Goal: Information Seeking & Learning: Learn about a topic

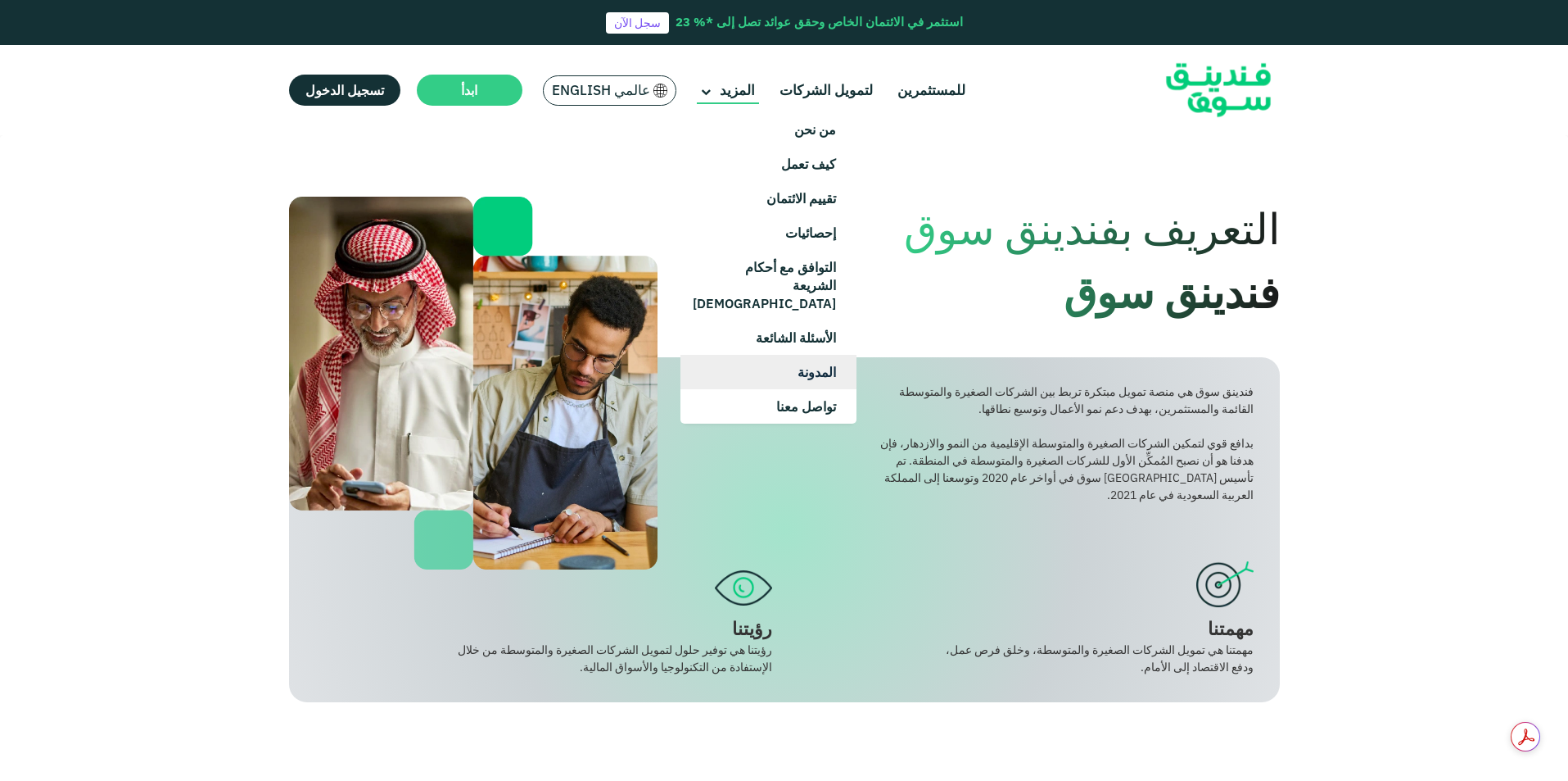
click at [807, 355] on link "المدونة" at bounding box center [768, 371] width 176 height 34
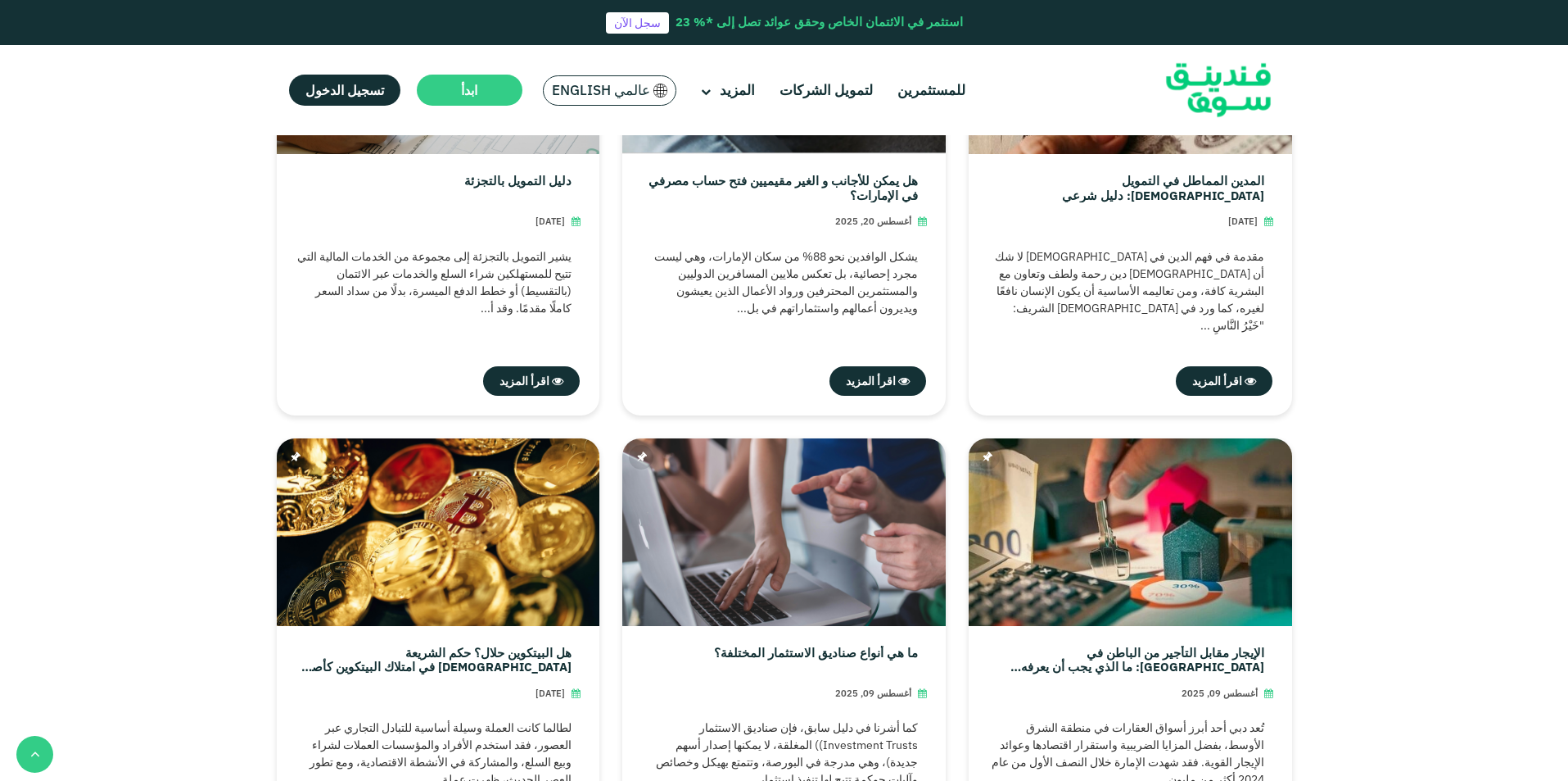
scroll to position [582, 0]
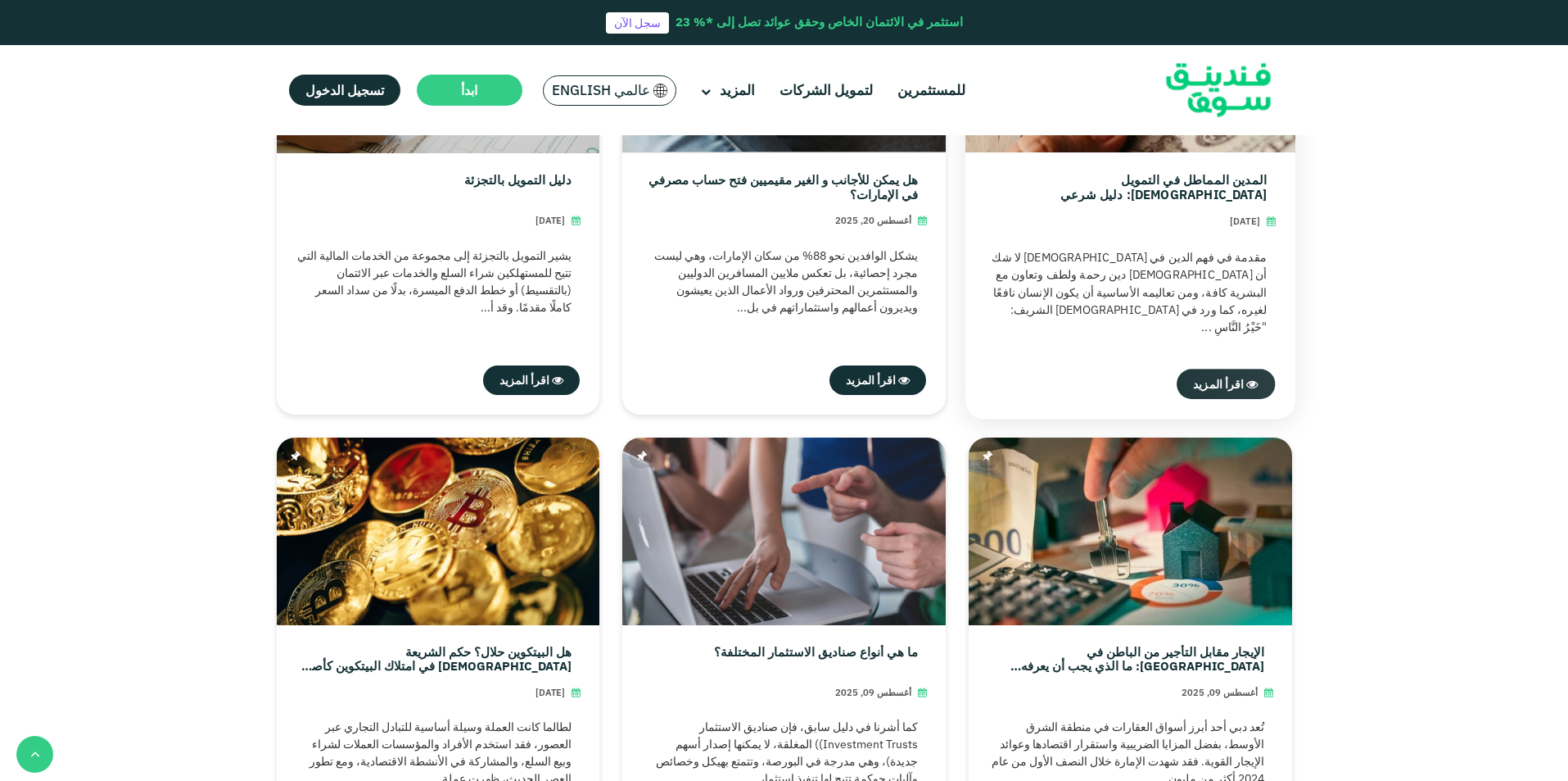
click at [1215, 381] on span "اقرأ المزيد" at bounding box center [1218, 383] width 51 height 15
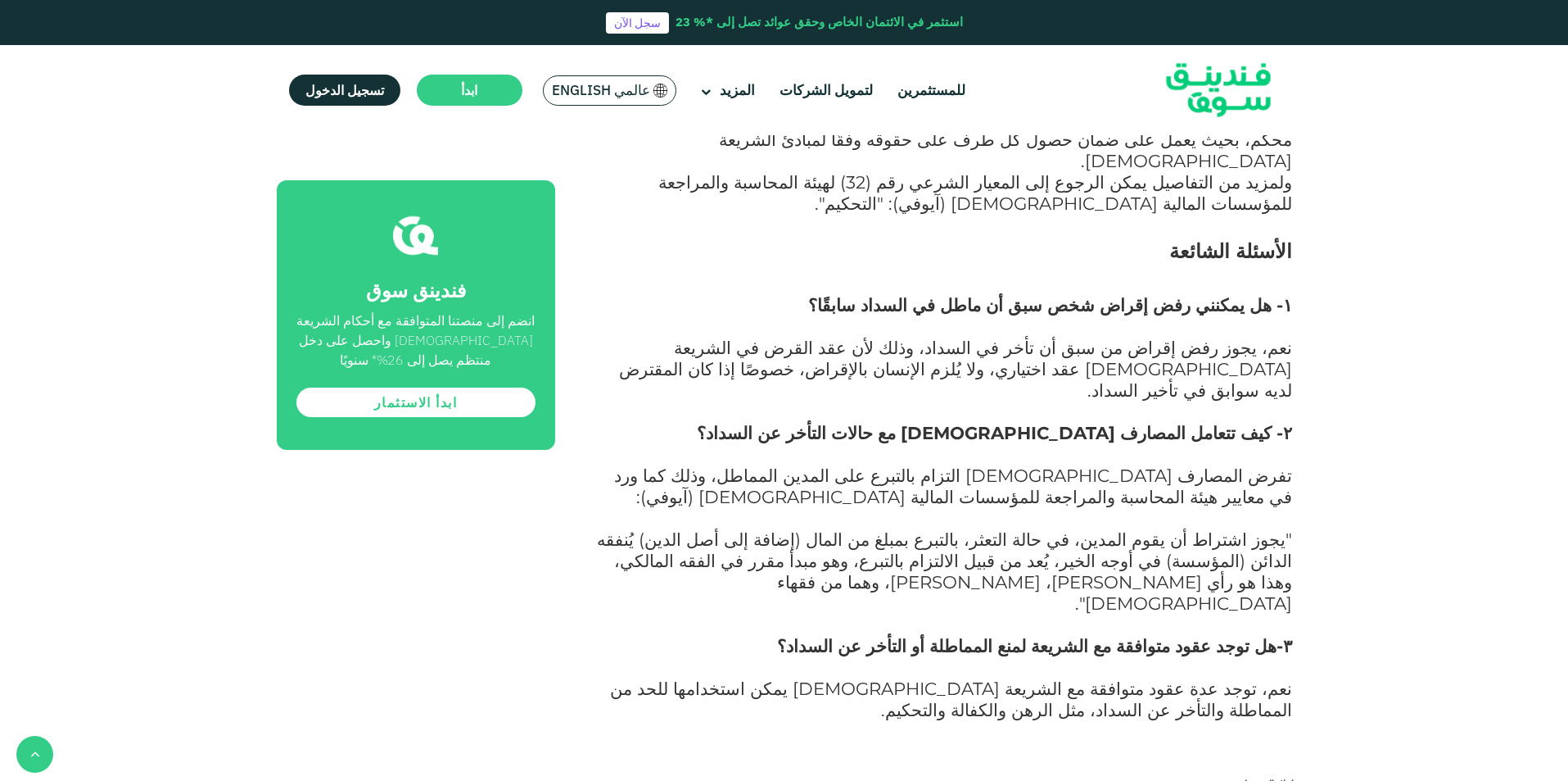
scroll to position [3466, 0]
